Goal: Find specific page/section: Find specific page/section

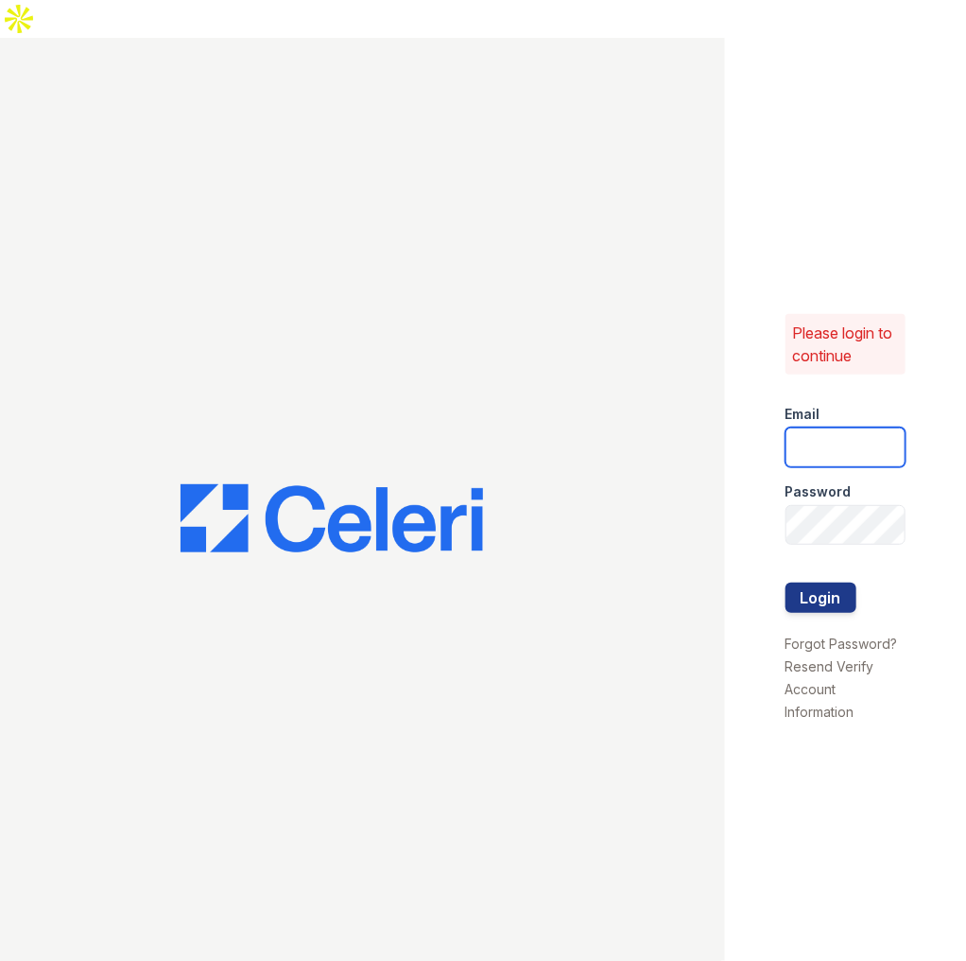
click at [807, 427] on input "email" at bounding box center [846, 447] width 121 height 40
click at [843, 427] on input "email" at bounding box center [846, 447] width 121 height 40
type input "jun@getceleri.com"
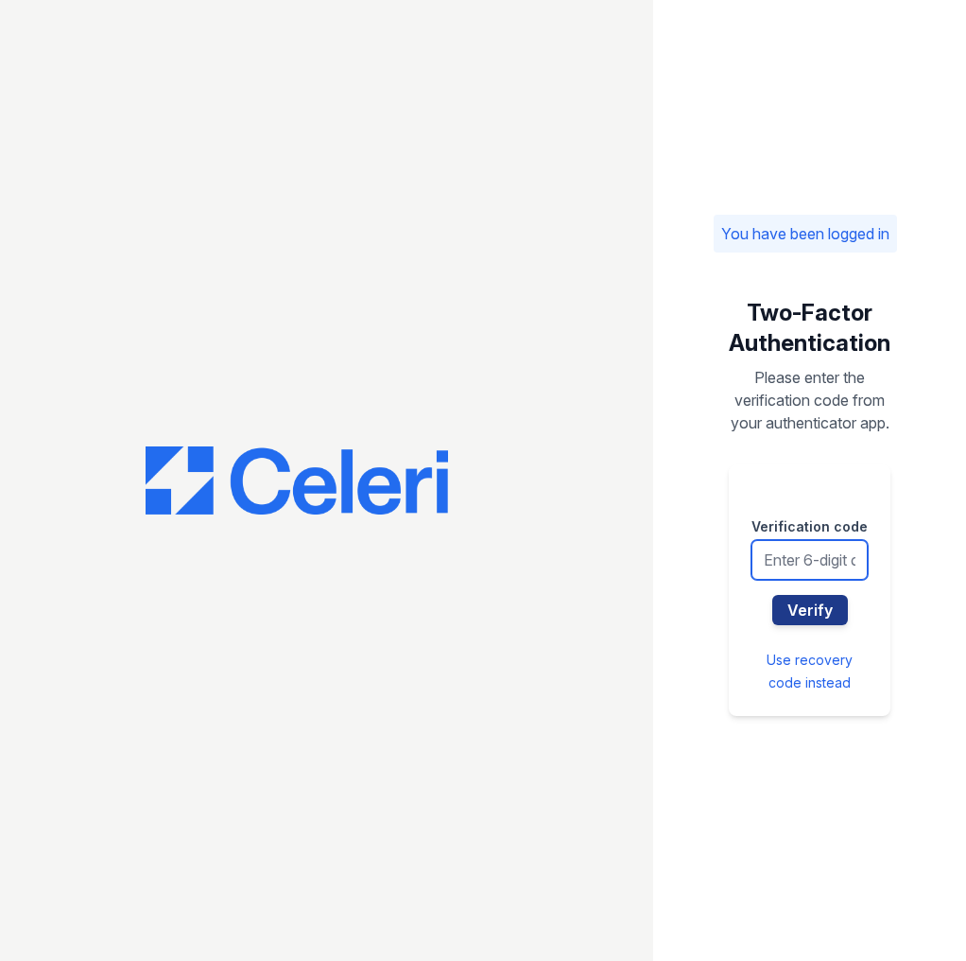
type input "645311"
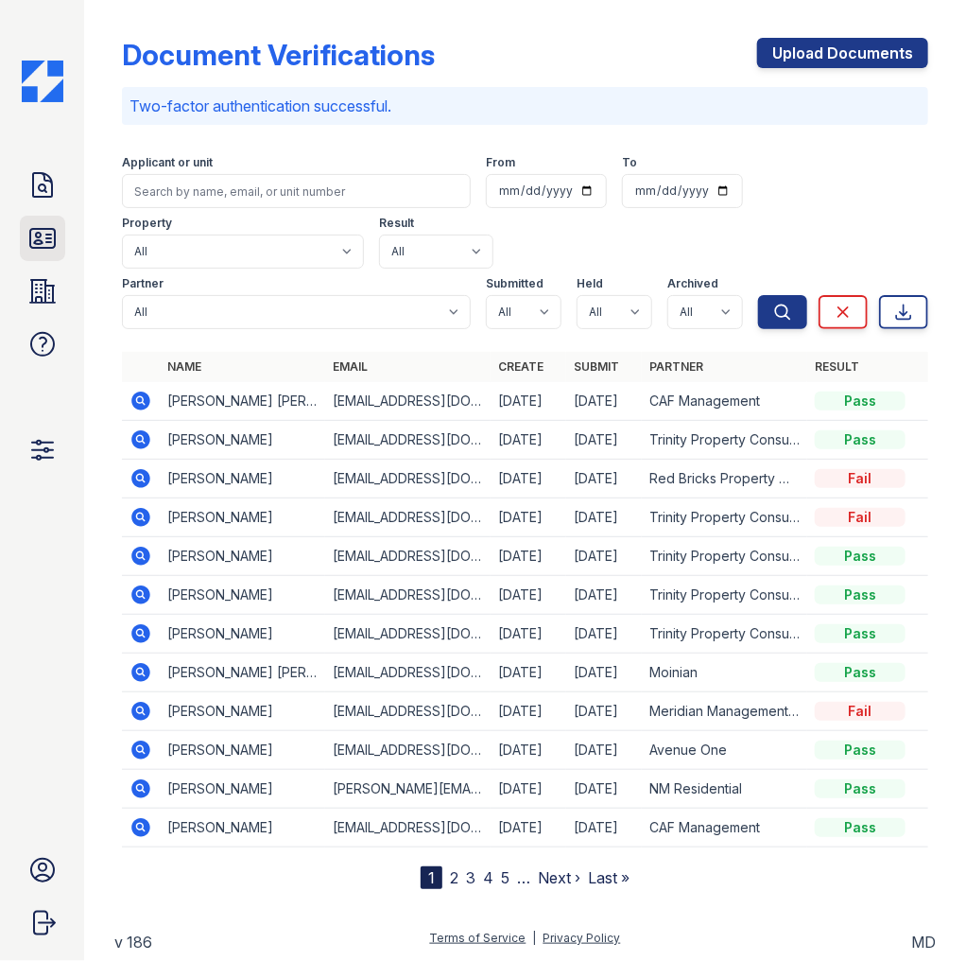
click at [42, 257] on link "ID Verifications" at bounding box center [42, 238] width 45 height 45
click at [42, 280] on icon at bounding box center [42, 291] width 25 height 23
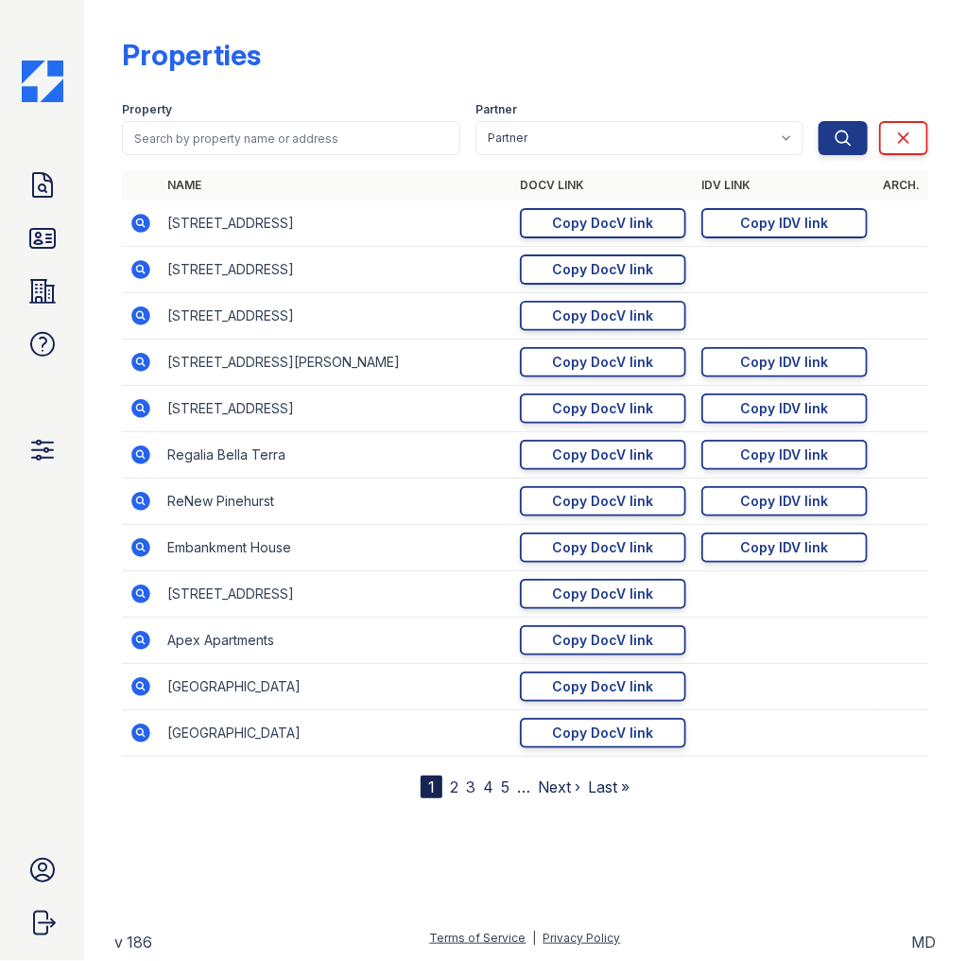
click at [136, 395] on td at bounding box center [141, 409] width 38 height 46
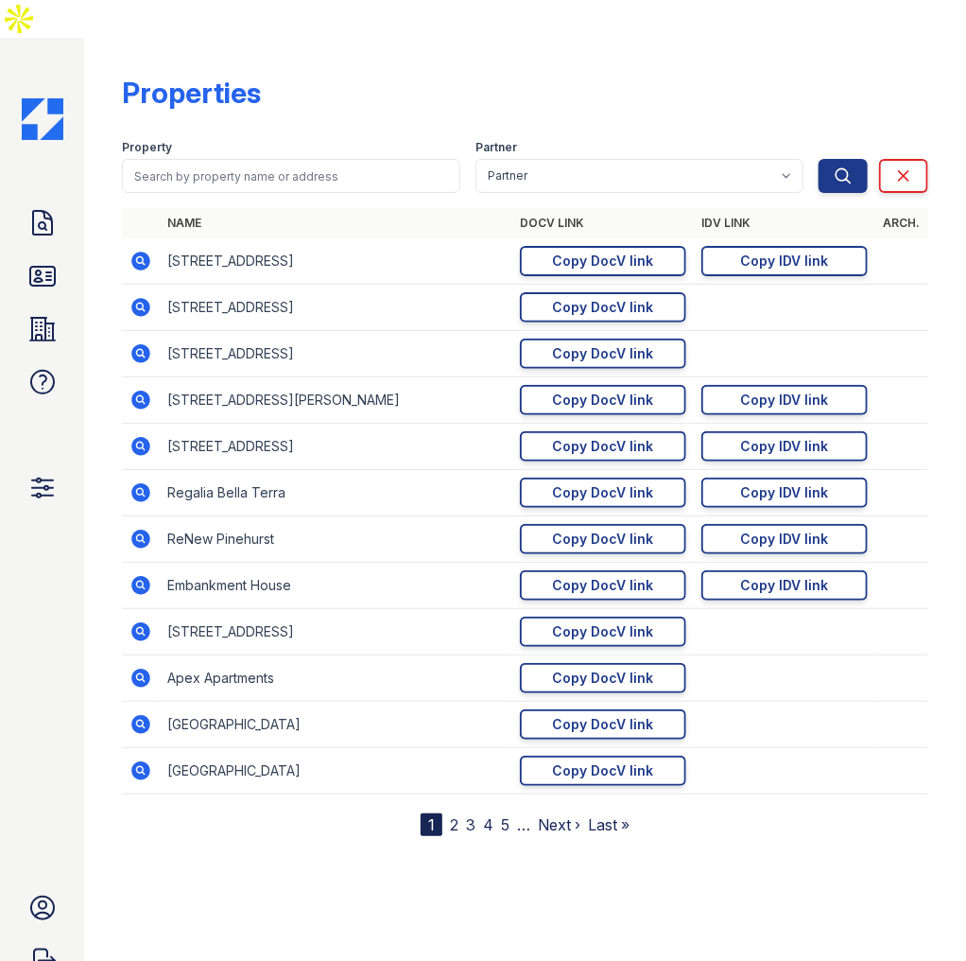
click at [136, 437] on icon at bounding box center [140, 446] width 19 height 19
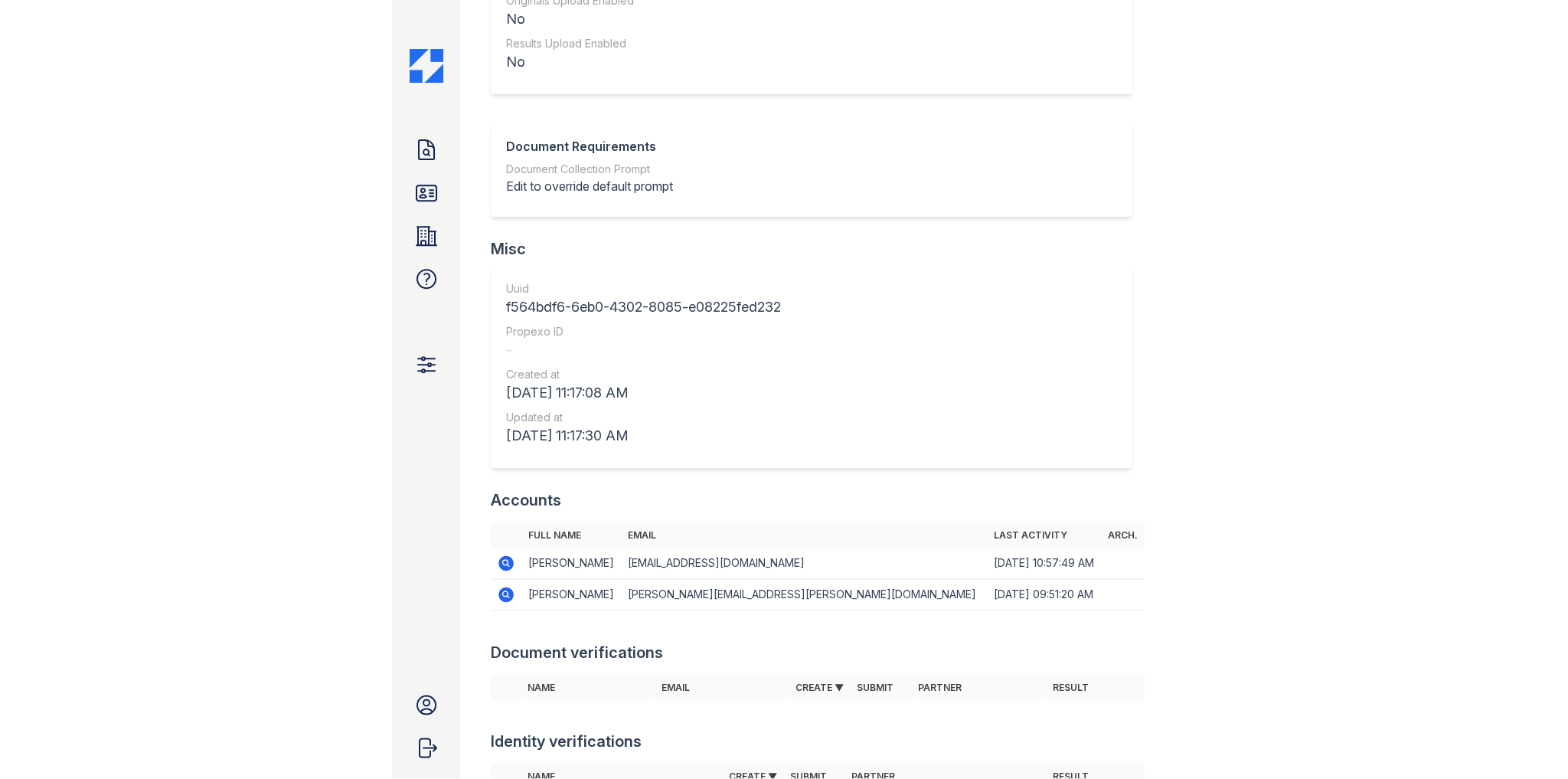
scroll to position [1363, 0]
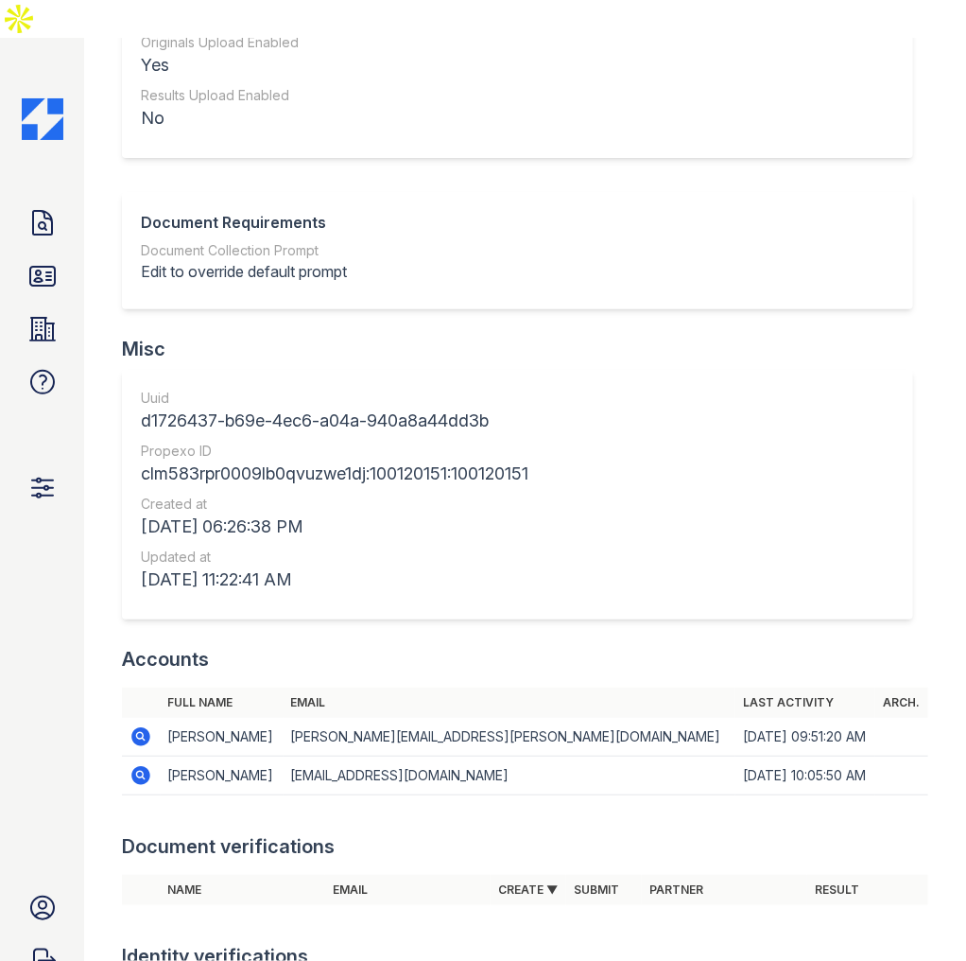
scroll to position [1664, 0]
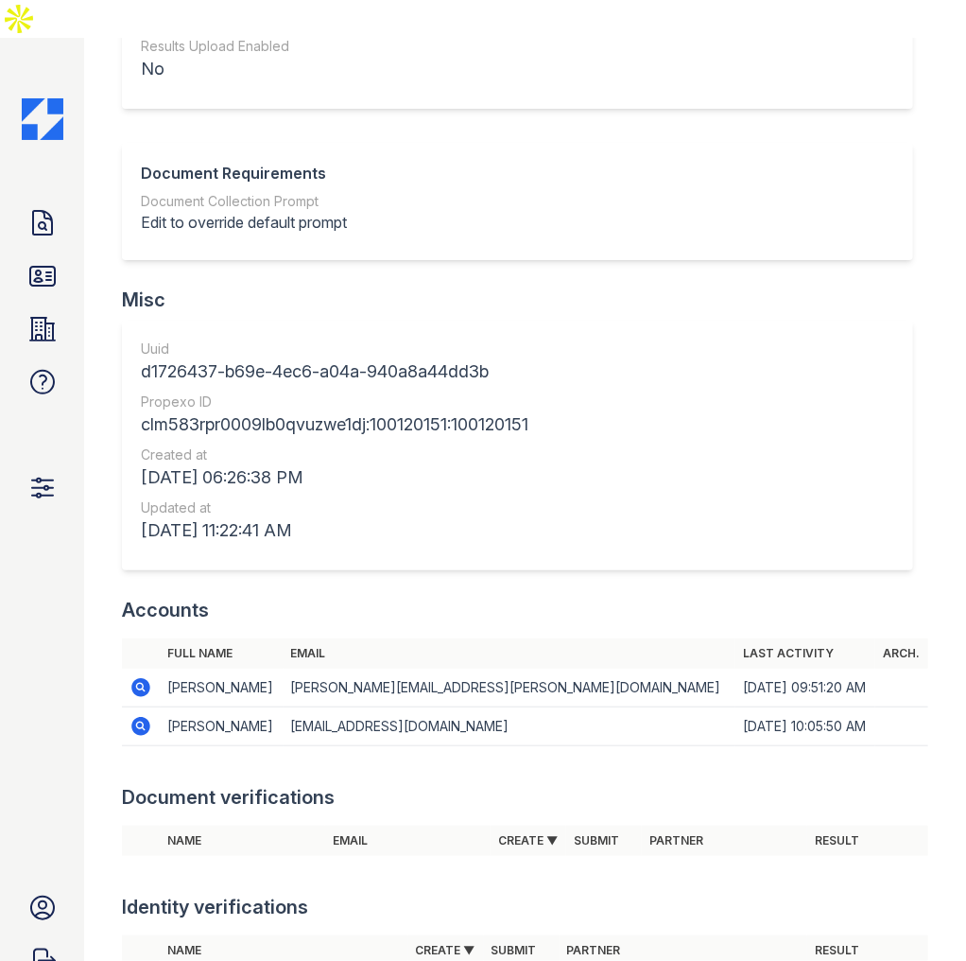
click at [387, 707] on td "[EMAIL_ADDRESS][DOMAIN_NAME]" at bounding box center [510, 726] width 452 height 39
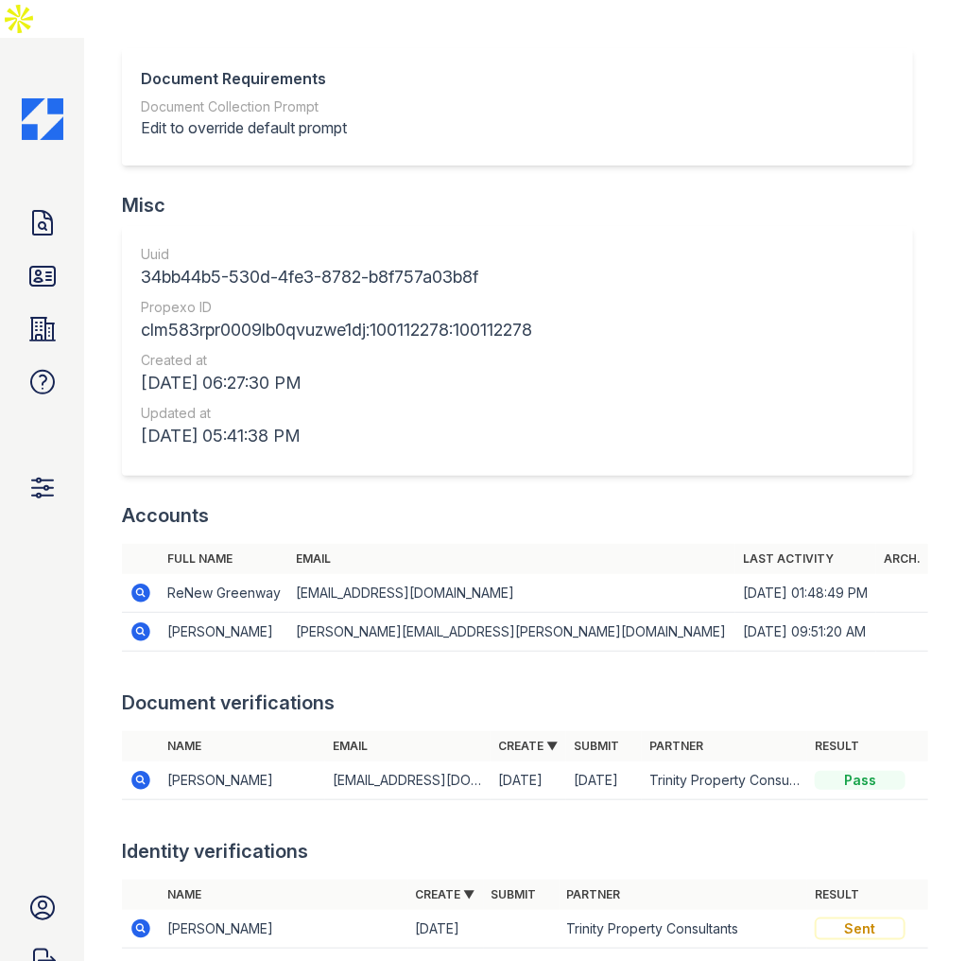
scroll to position [1791, 0]
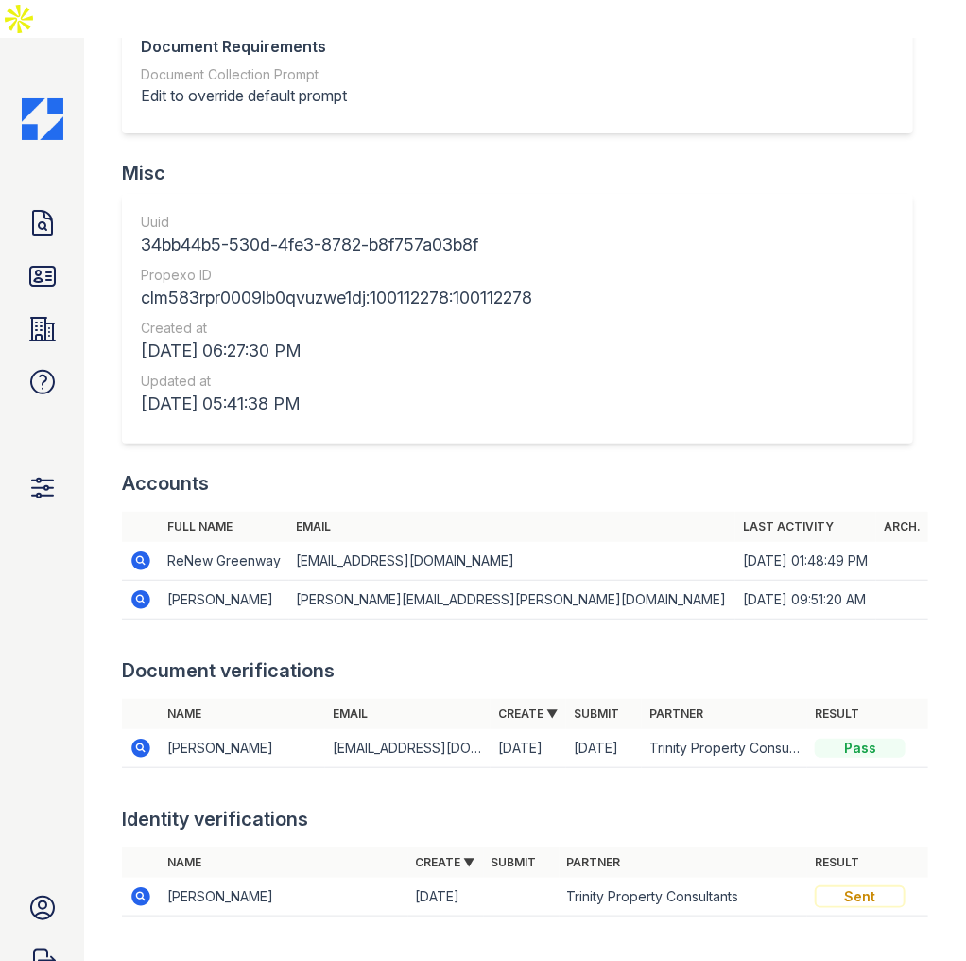
click at [472, 657] on div "Document verifications" at bounding box center [525, 670] width 807 height 26
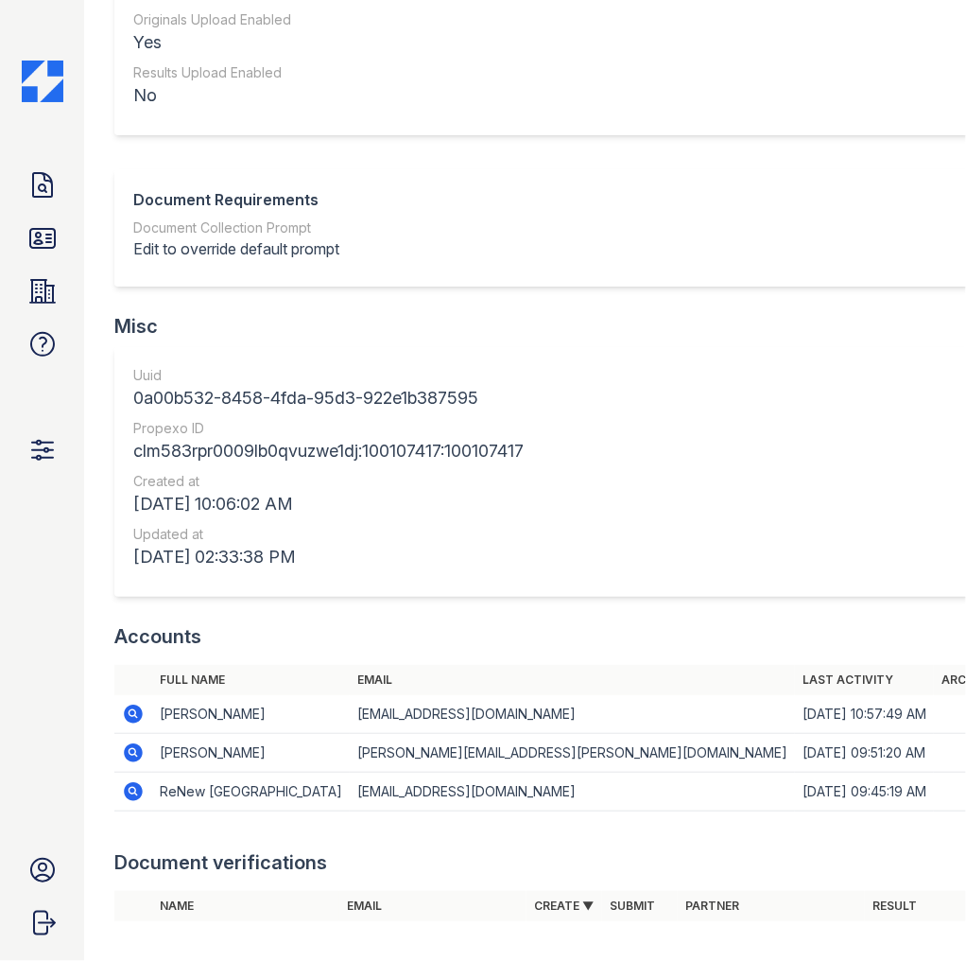
scroll to position [1752, 0]
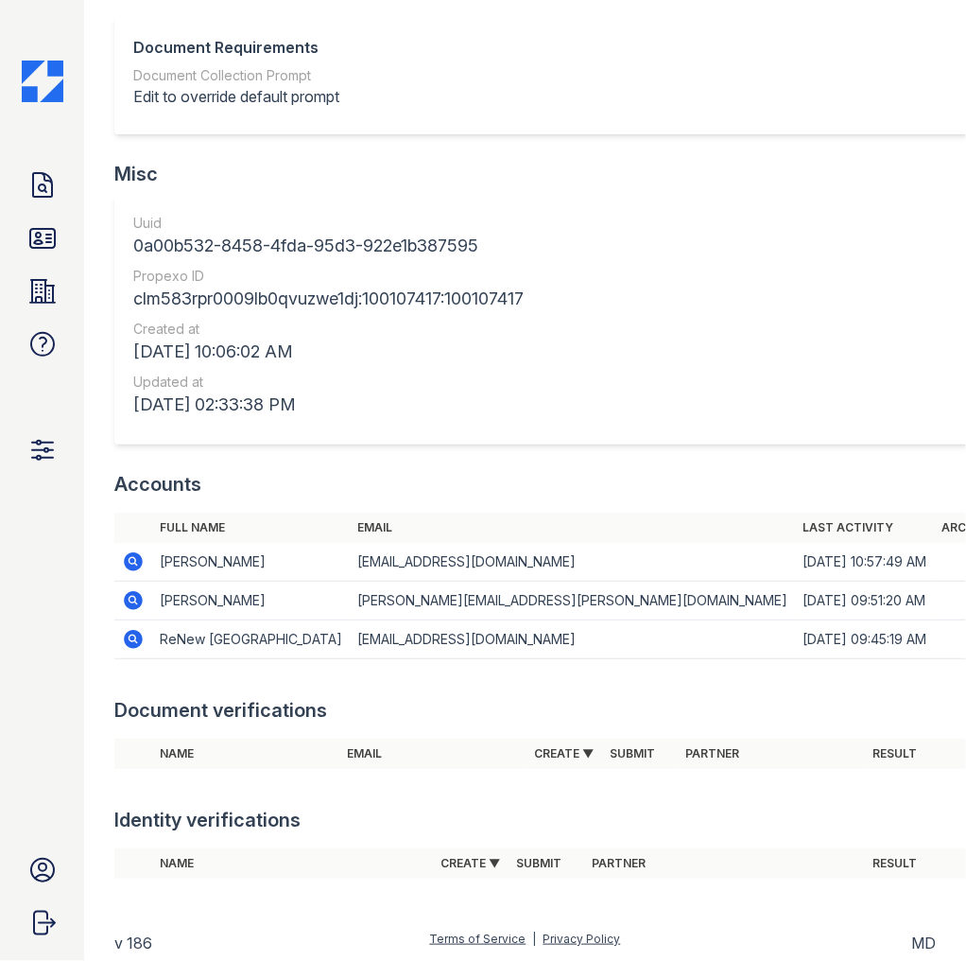
click at [397, 639] on td "[EMAIL_ADDRESS][DOMAIN_NAME]" at bounding box center [572, 639] width 445 height 39
click at [397, 639] on td "reneweastgranby@trinity-pm.com" at bounding box center [572, 639] width 445 height 39
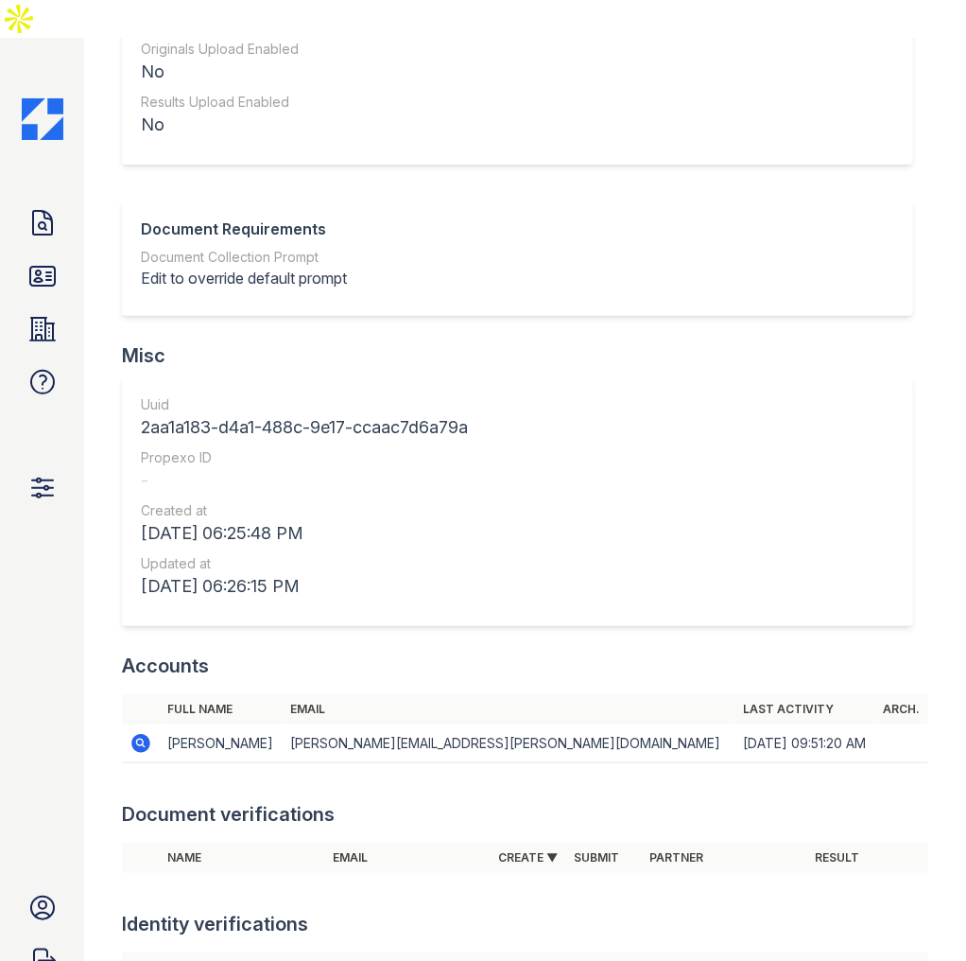
scroll to position [1645, 0]
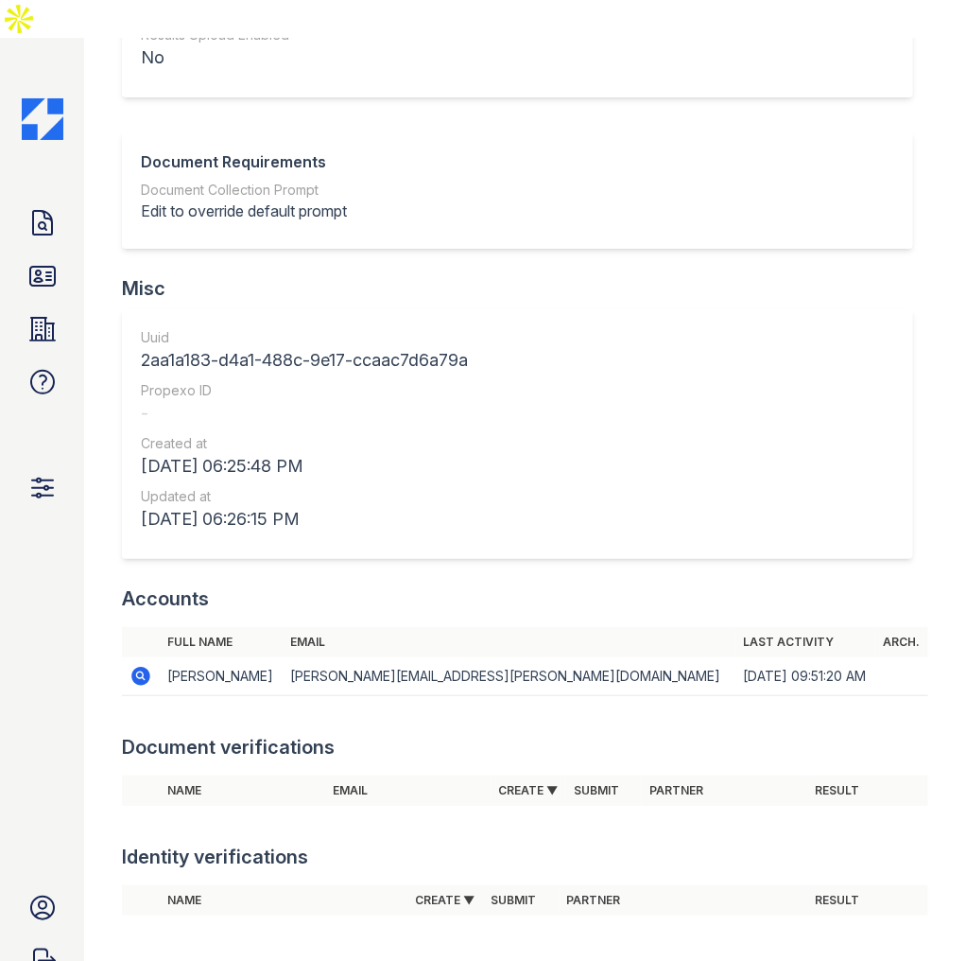
click at [420, 715] on div at bounding box center [525, 724] width 807 height 19
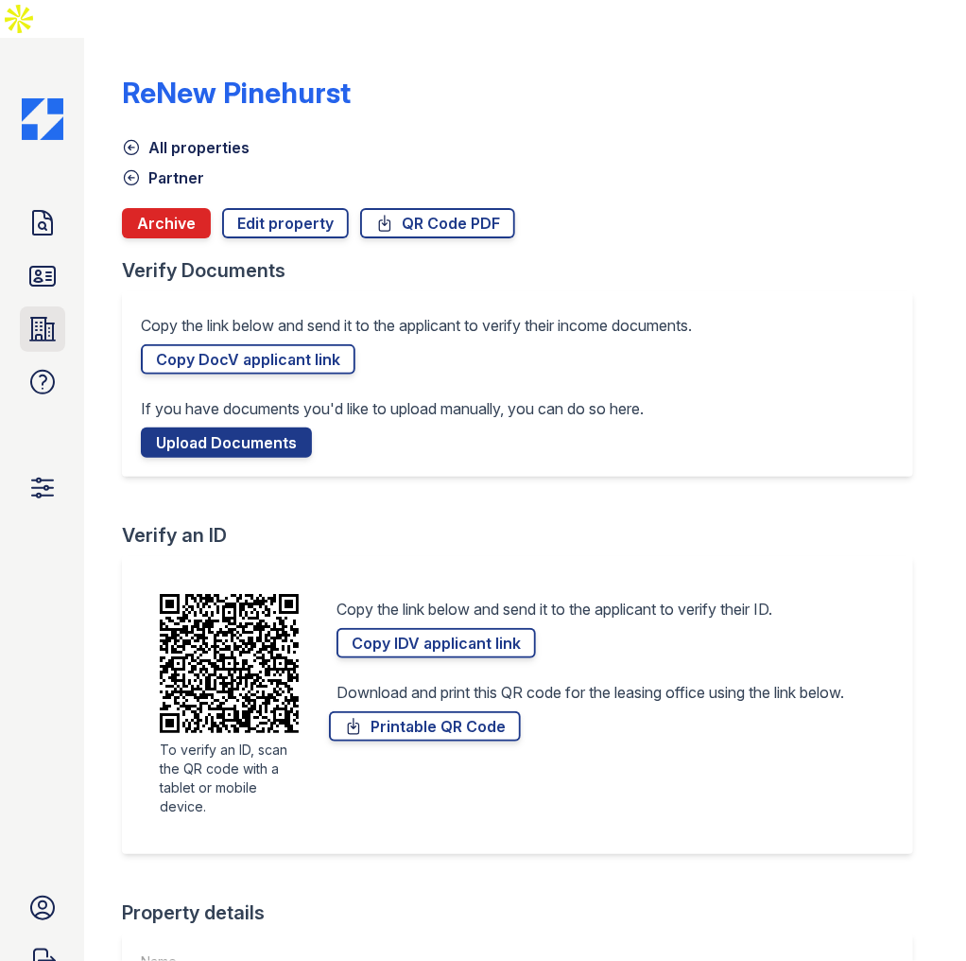
click at [20, 306] on link "Properties" at bounding box center [42, 328] width 45 height 45
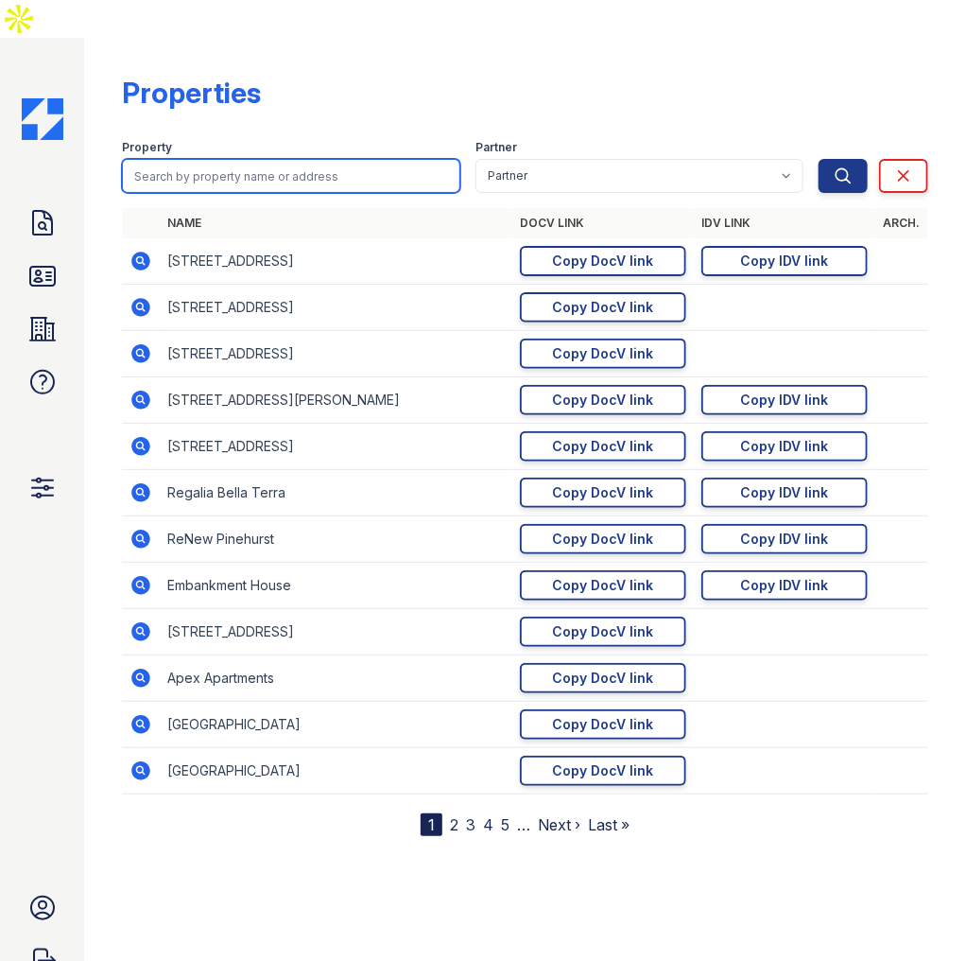
click at [231, 159] on input "search" at bounding box center [291, 176] width 338 height 34
type input "thestrand"
click at [819, 159] on button "Search" at bounding box center [843, 176] width 49 height 34
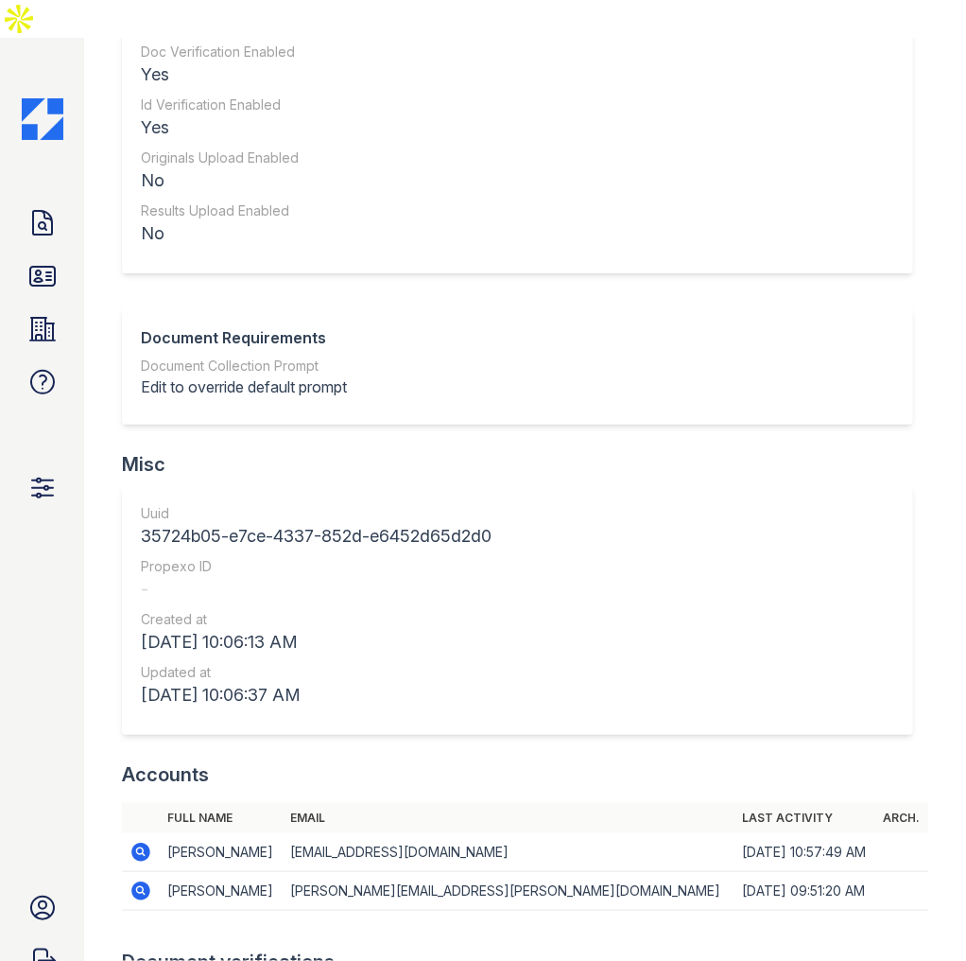
scroll to position [1456, 0]
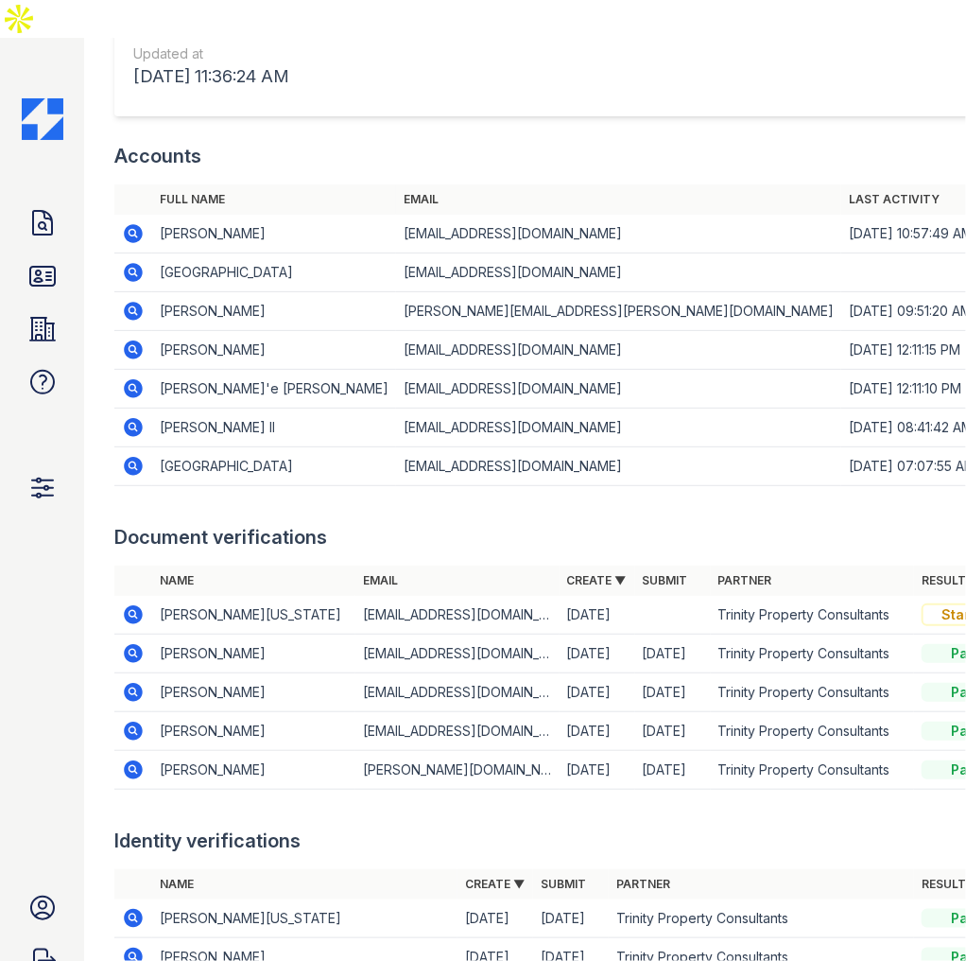
scroll to position [2194, 0]
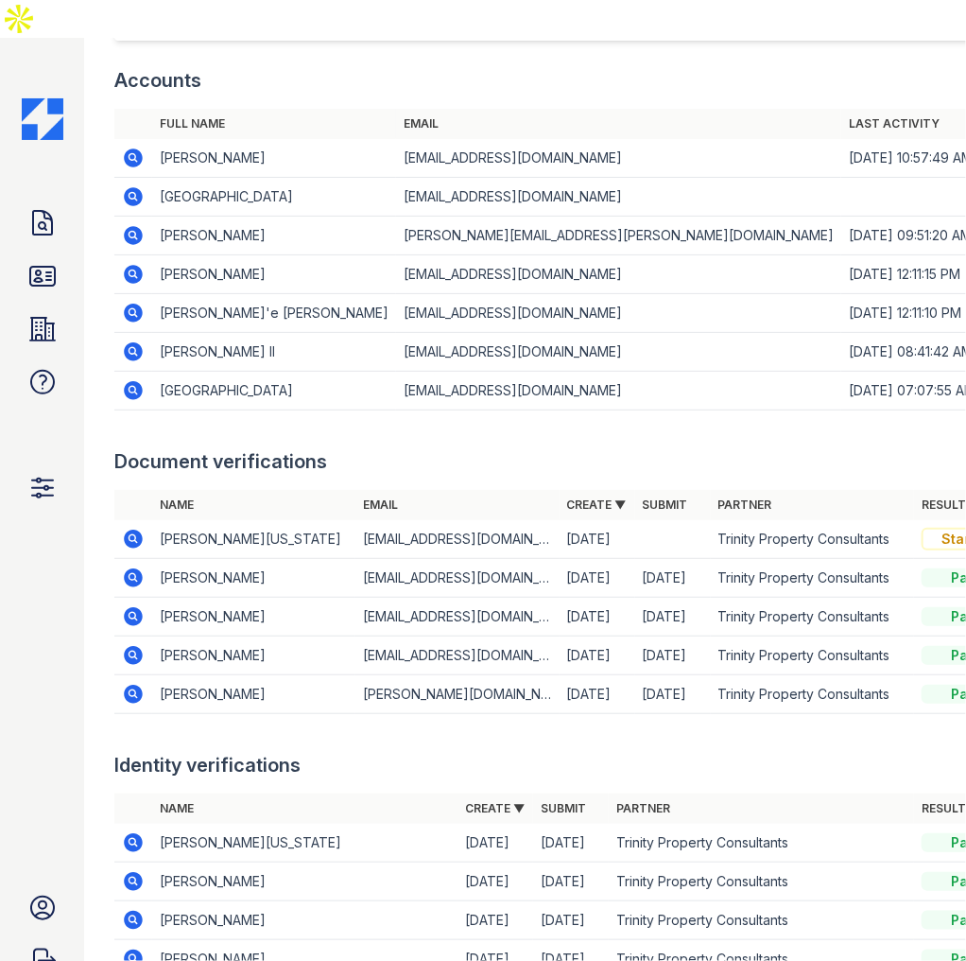
click at [396, 372] on td "[EMAIL_ADDRESS][DOMAIN_NAME]" at bounding box center [618, 391] width 445 height 39
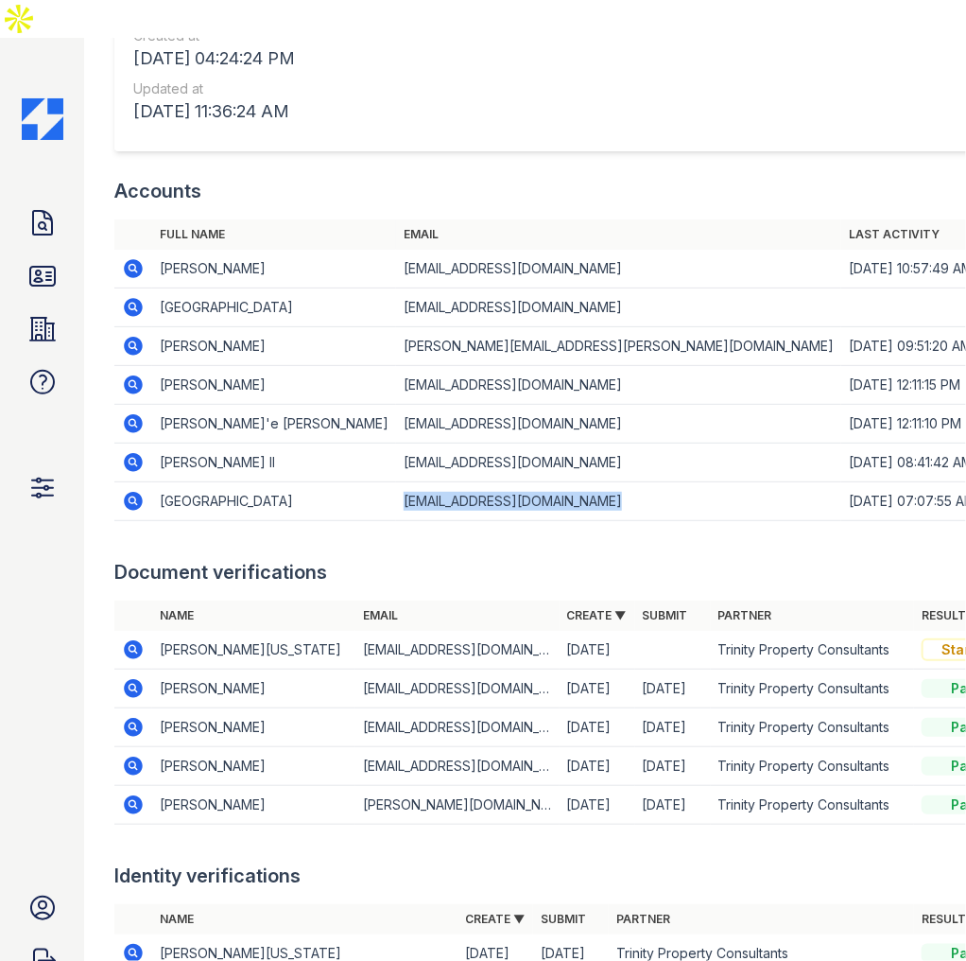
scroll to position [2042, 0]
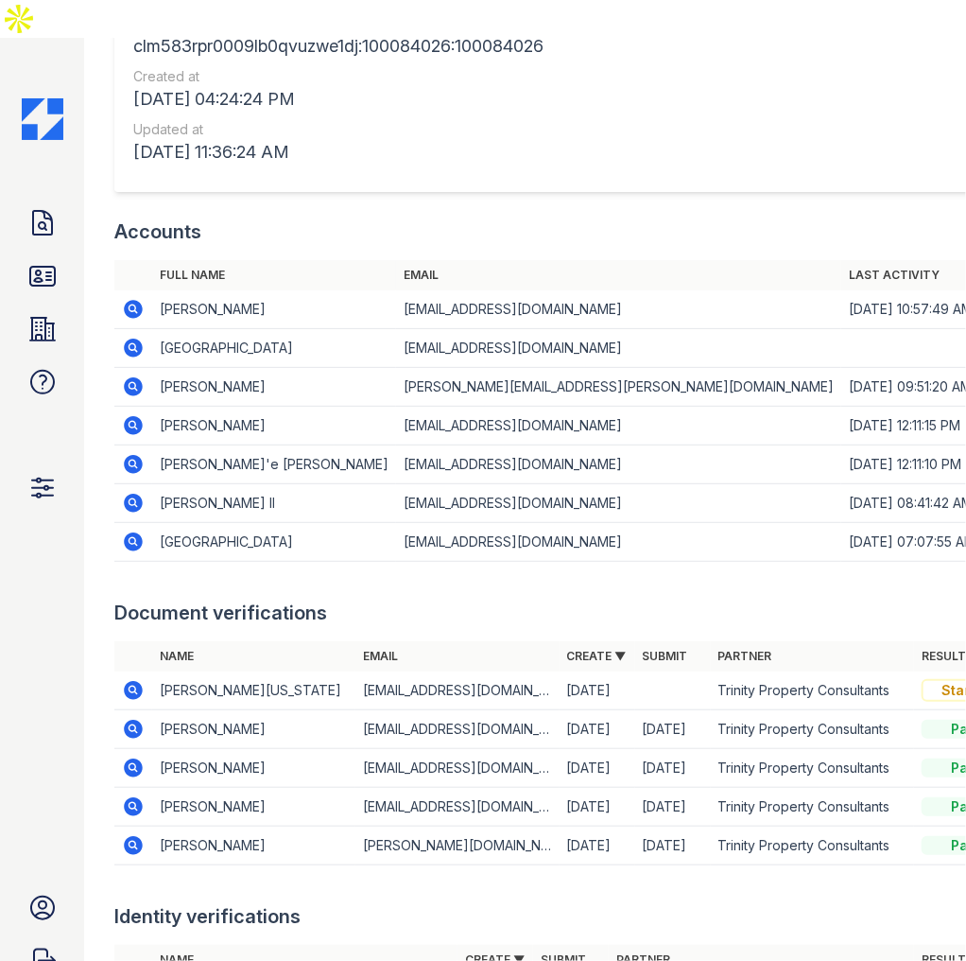
click at [428, 329] on td "renewfederalhillwest@trinity-pm.com" at bounding box center [618, 348] width 445 height 39
click at [460, 534] on div "Full name Email Last activity Arch. Nathaiel Palumbo NPalumbo@trinity-pm.com 08…" at bounding box center [574, 420] width 921 height 321
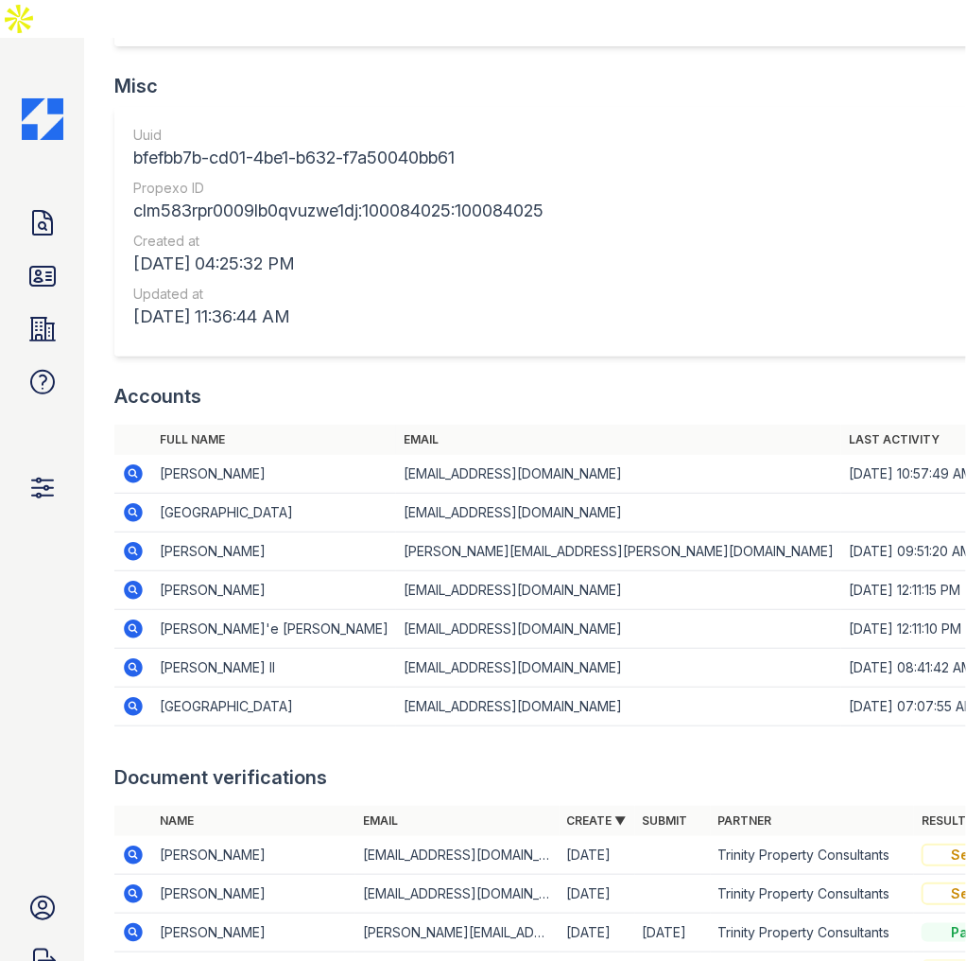
scroll to position [1891, 0]
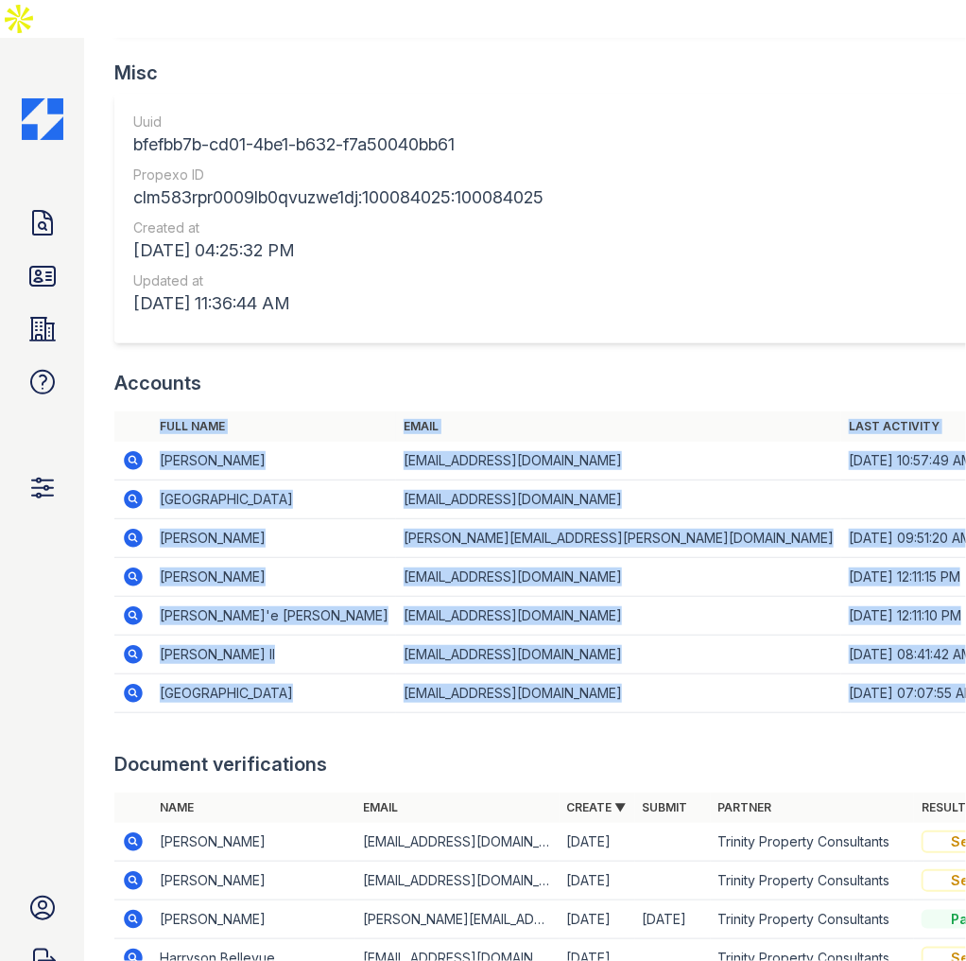
click at [420, 692] on div "Archive Edit property QR Code PDF Verify Documents Copy the link below and send…" at bounding box center [574, 28] width 921 height 3363
click at [420, 732] on div at bounding box center [574, 741] width 921 height 19
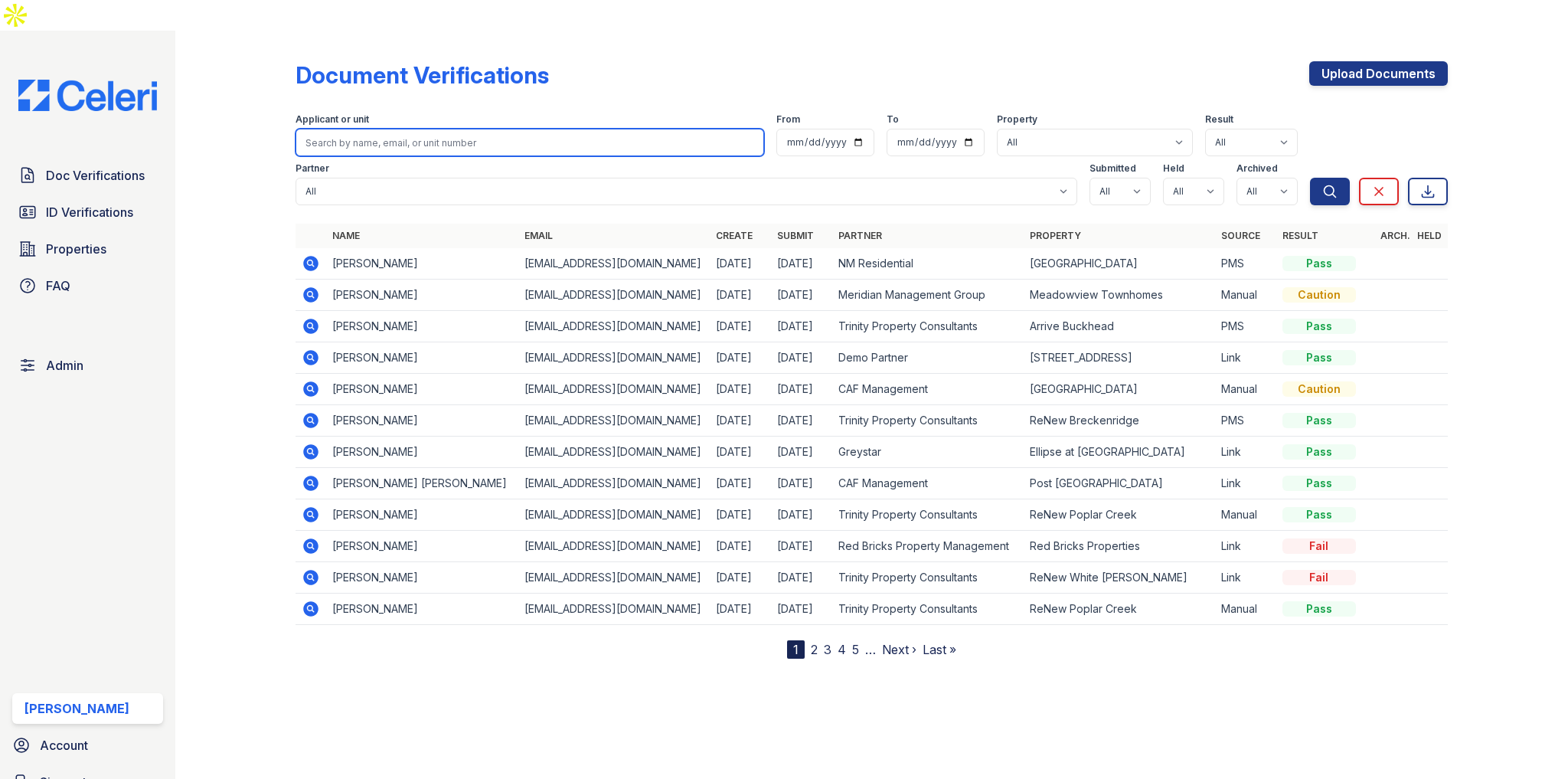
click at [511, 129] on input "search" at bounding box center [530, 143] width 468 height 28
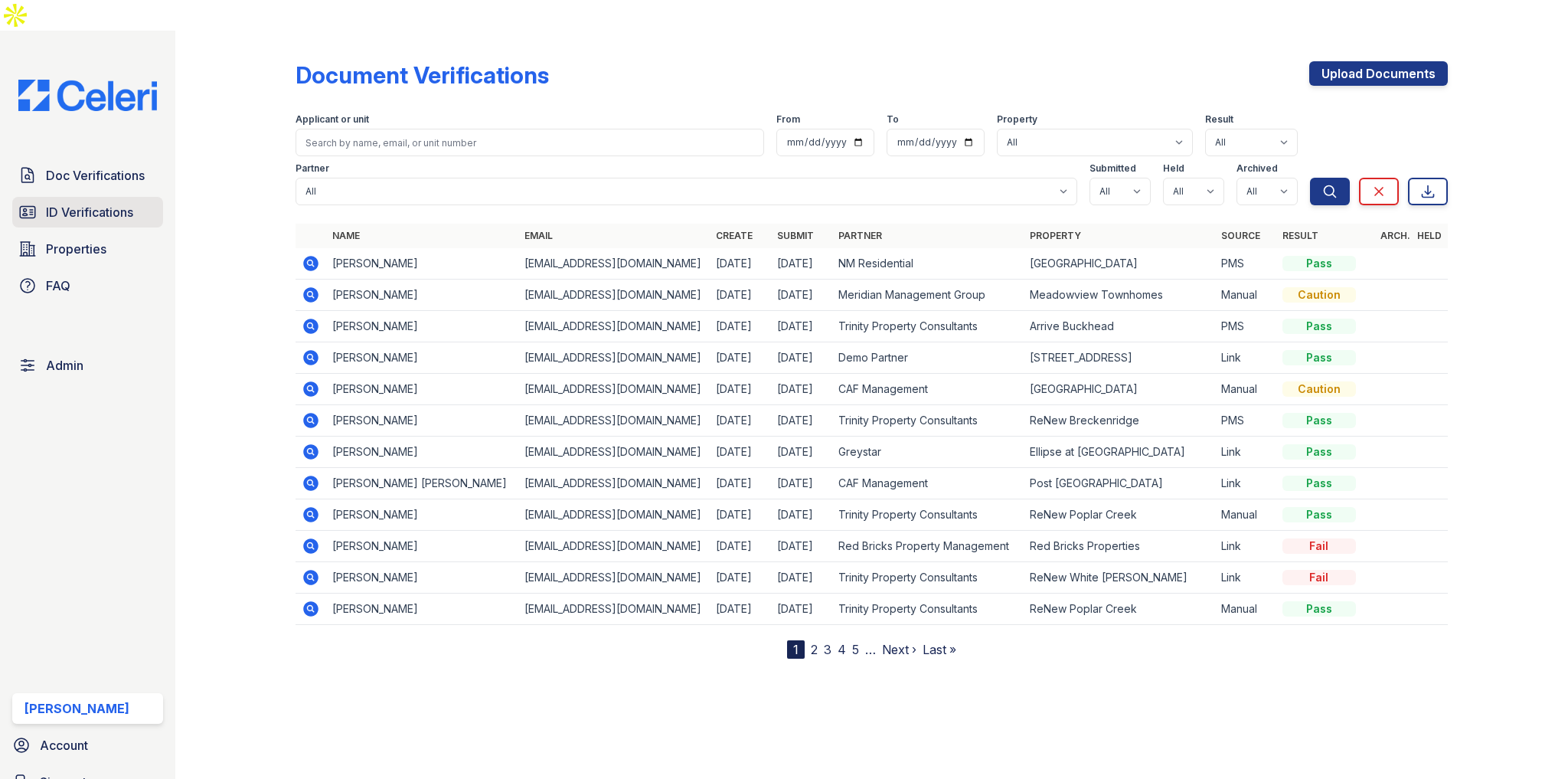
click at [138, 197] on link "ID Verifications" at bounding box center [87, 212] width 151 height 31
click at [121, 233] on link "Properties" at bounding box center [87, 249] width 151 height 31
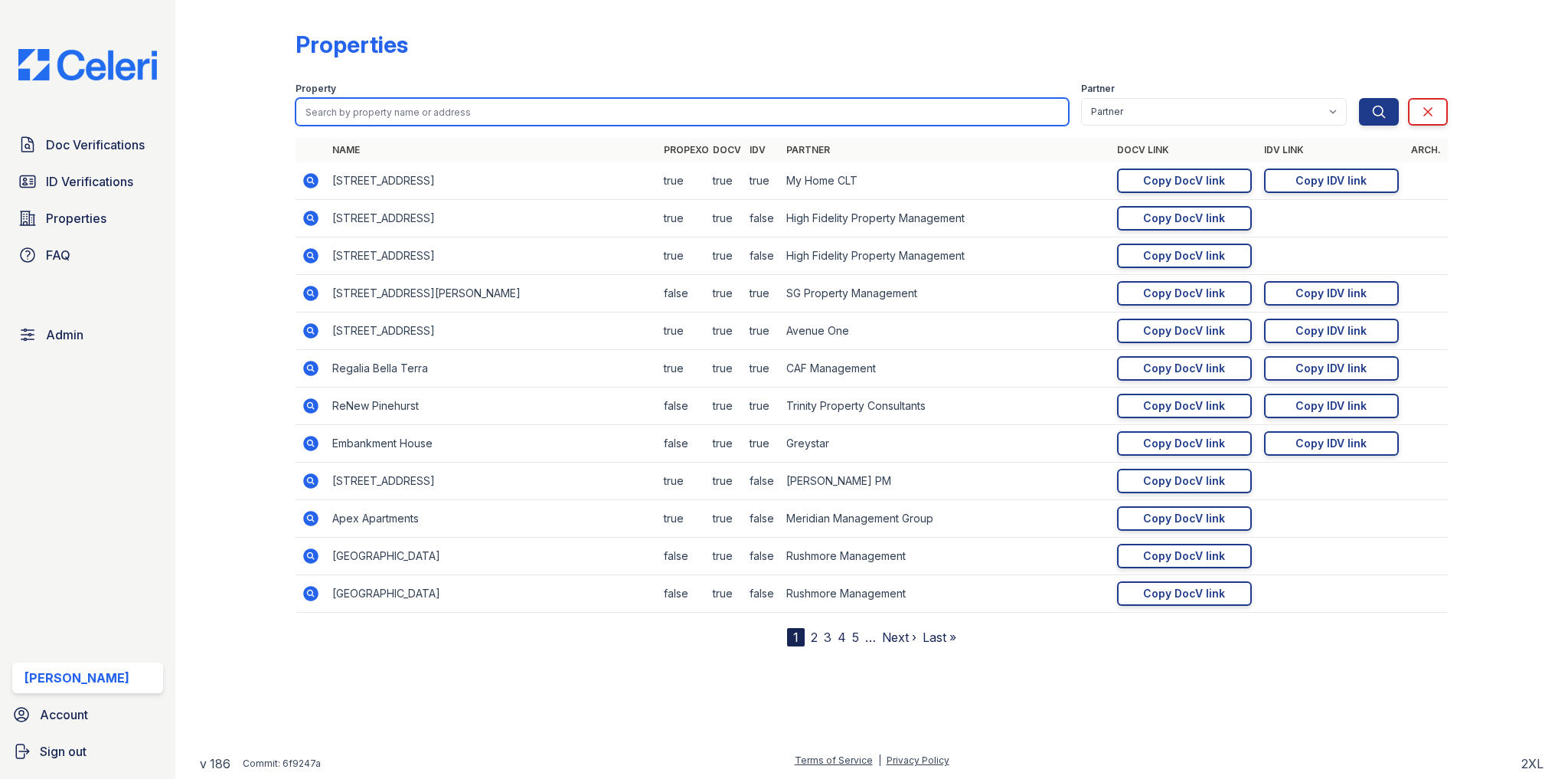
drag, startPoint x: 416, startPoint y: 121, endPoint x: 418, endPoint y: 113, distance: 8.2
click at [418, 113] on input "search" at bounding box center [682, 112] width 773 height 28
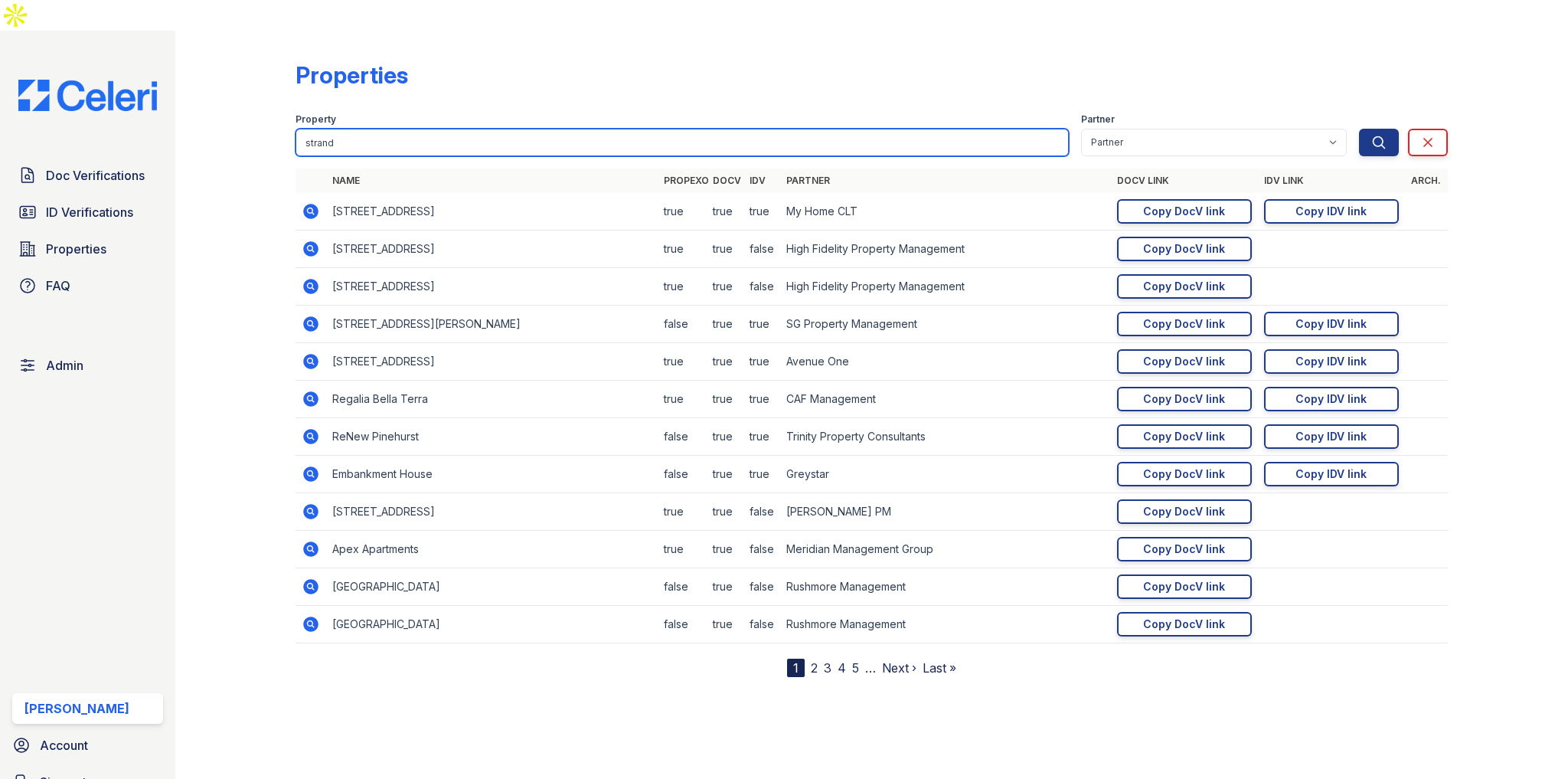
type input "strand"
click at [782, 129] on button "Search" at bounding box center [1378, 143] width 40 height 28
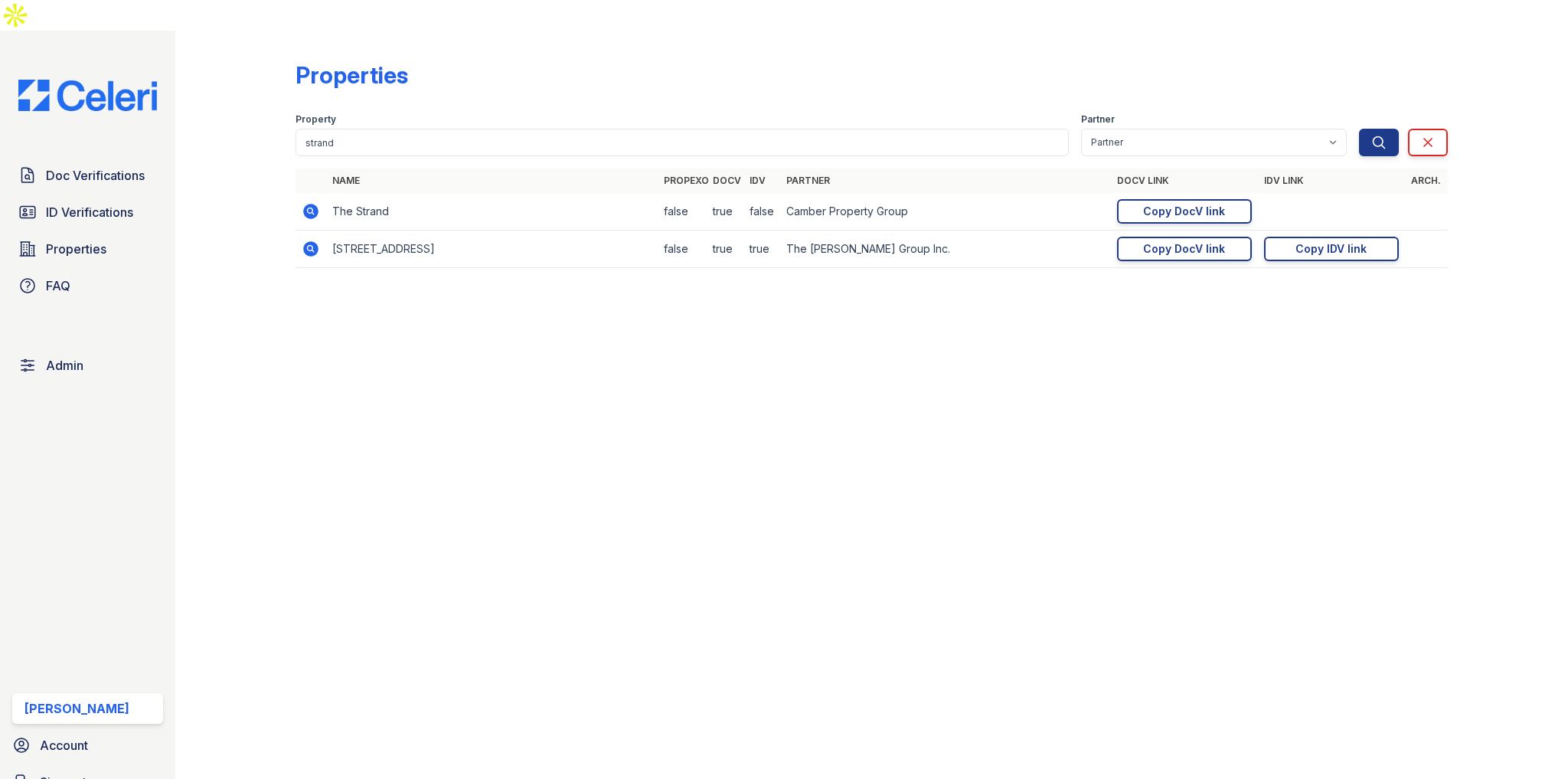
click at [308, 204] on icon at bounding box center [311, 211] width 15 height 15
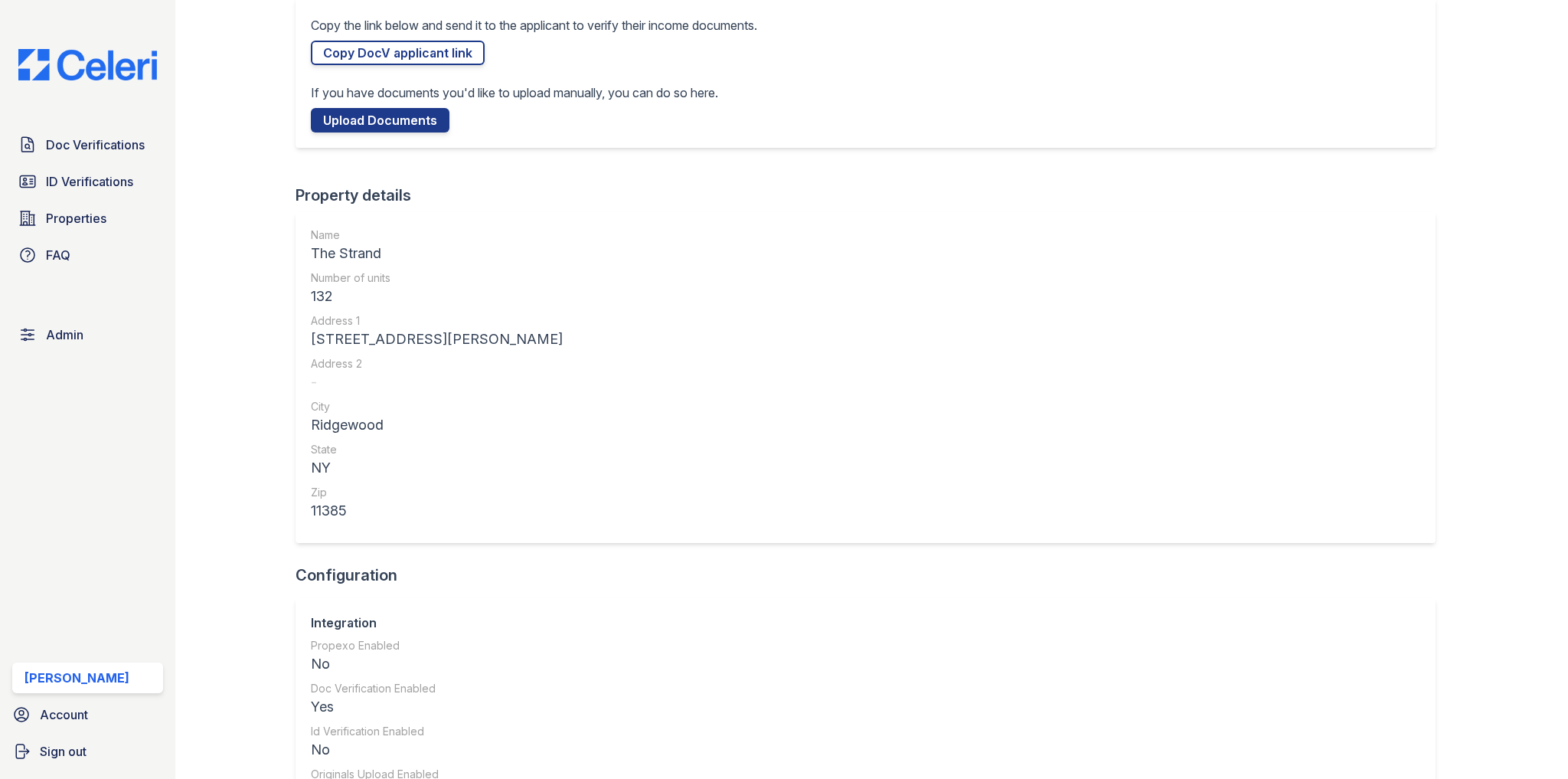
scroll to position [306, 0]
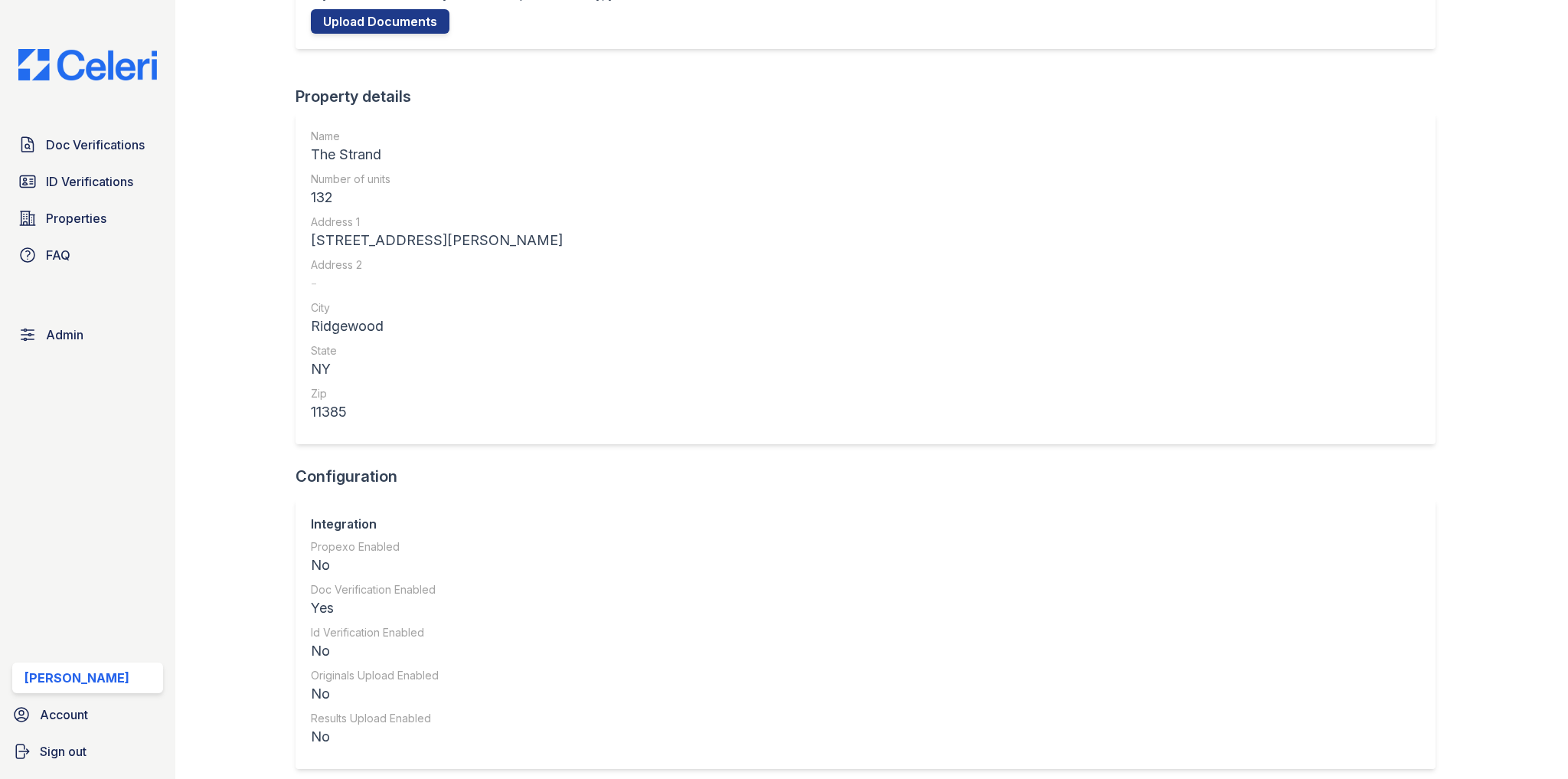
click at [376, 251] on div "Name The Strand Number of units 132 Address 1 [STREET_ADDRESS][PERSON_NAME] Add…" at bounding box center [437, 275] width 252 height 294
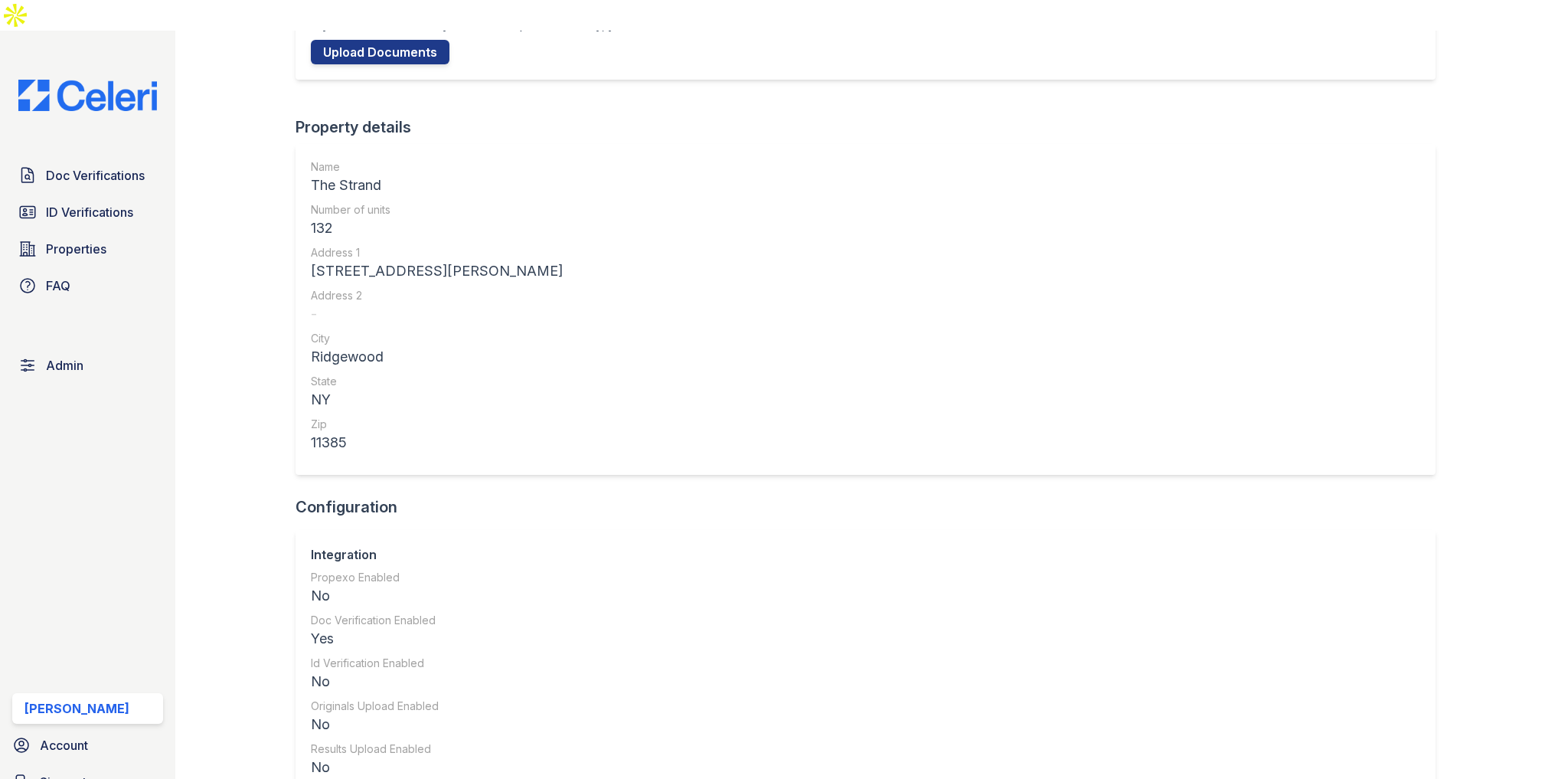
click at [380, 260] on div "[STREET_ADDRESS][PERSON_NAME]" at bounding box center [437, 270] width 252 height 21
copy div "[STREET_ADDRESS][PERSON_NAME]"
click at [349, 346] on div "Ridgewood" at bounding box center [437, 356] width 252 height 21
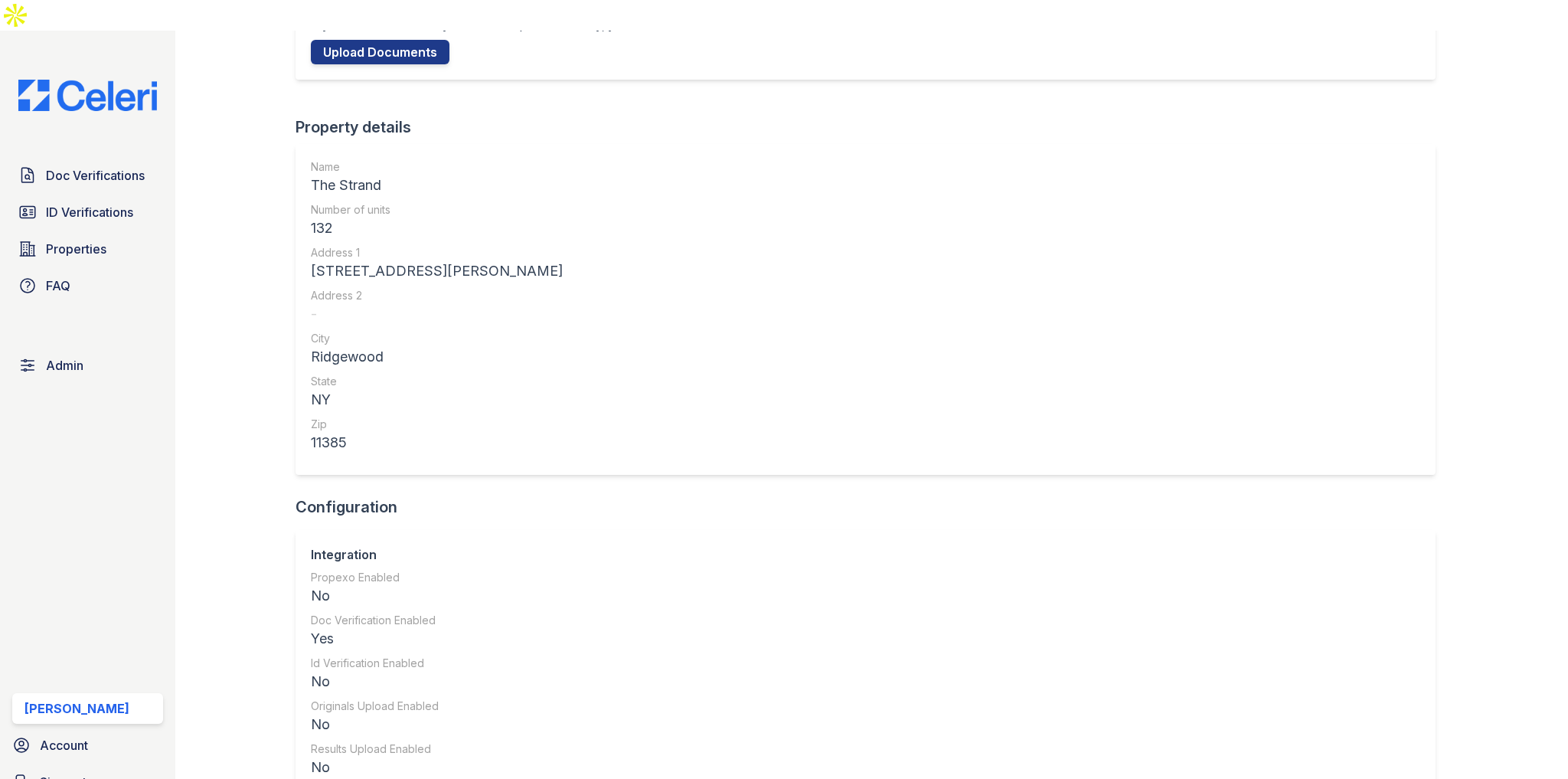
click at [348, 346] on div "Ridgewood" at bounding box center [437, 356] width 252 height 21
copy div "Ridgewood"
click at [318, 389] on div "NY" at bounding box center [437, 399] width 252 height 21
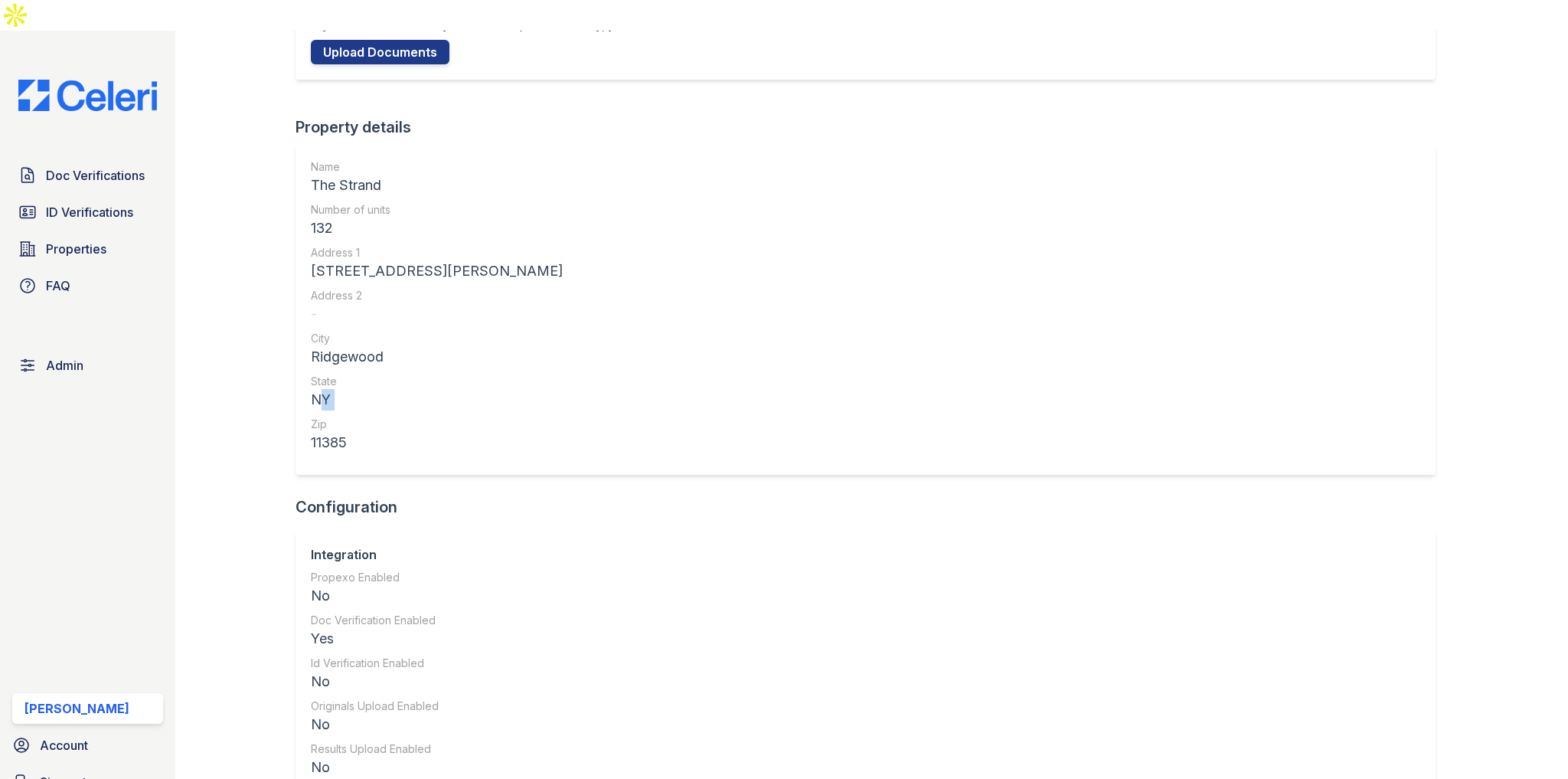
click at [318, 389] on div "NY" at bounding box center [437, 399] width 252 height 21
click at [322, 432] on div "11385" at bounding box center [437, 442] width 252 height 21
copy div "11385"
